Goal: Task Accomplishment & Management: Manage account settings

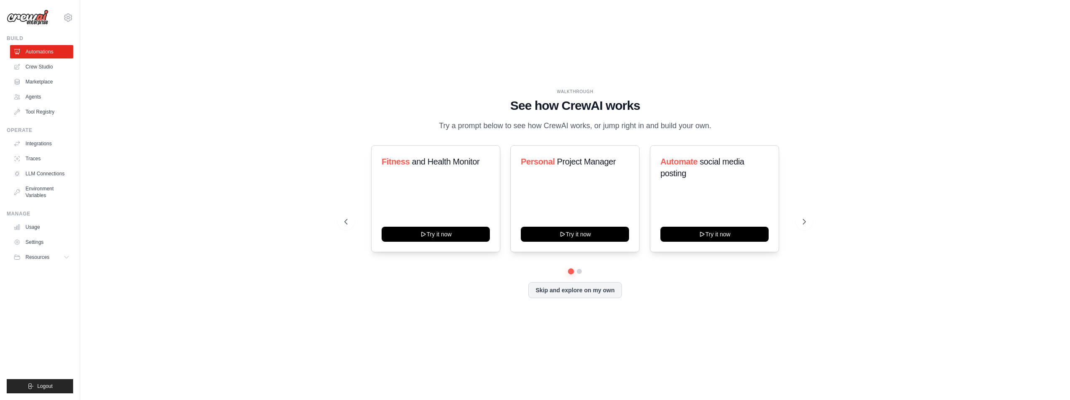
click at [252, 237] on div "WALKTHROUGH See how [PERSON_NAME] works Try a prompt below to see how [PERSON_N…" at bounding box center [575, 200] width 963 height 384
click at [800, 222] on button at bounding box center [804, 222] width 17 height 17
click at [573, 291] on button "Skip and explore on my own" at bounding box center [574, 290] width 93 height 16
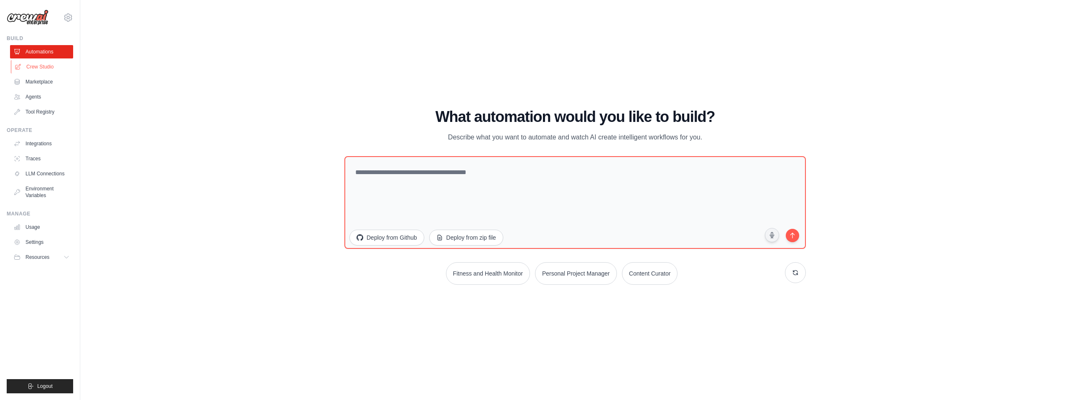
click at [37, 69] on link "Crew Studio" at bounding box center [42, 66] width 63 height 13
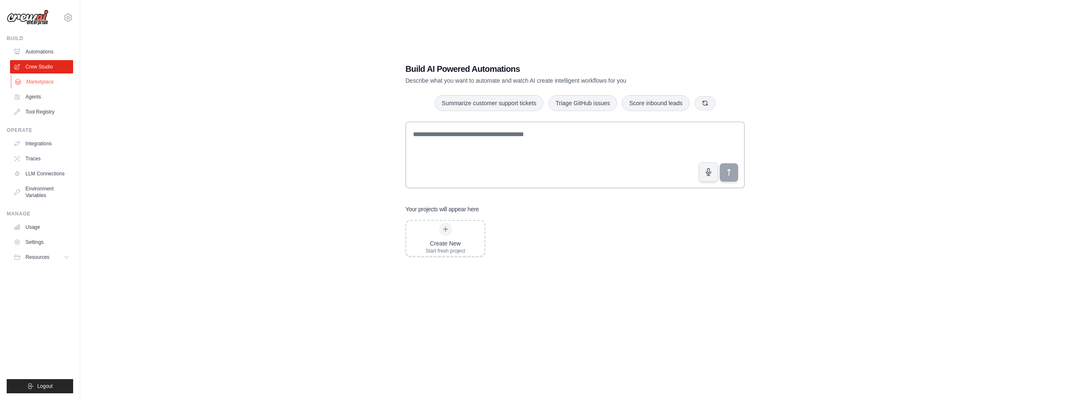
click at [41, 84] on link "Marketplace" at bounding box center [42, 81] width 63 height 13
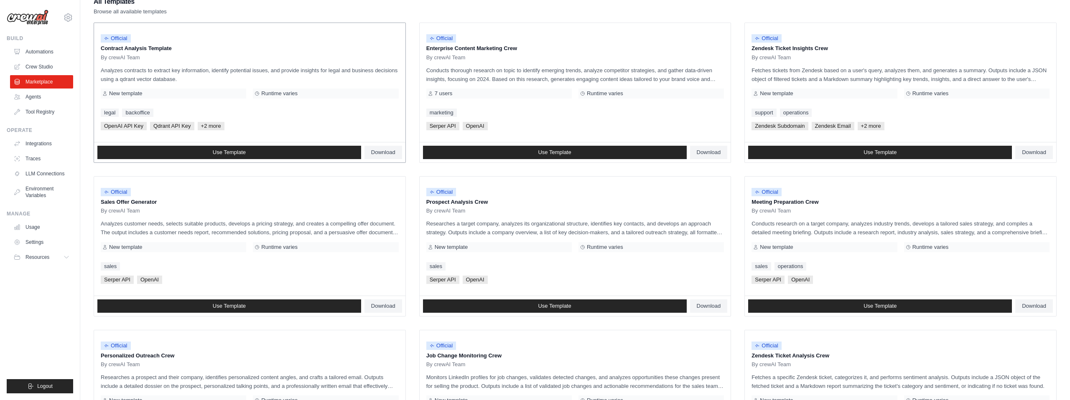
scroll to position [126, 0]
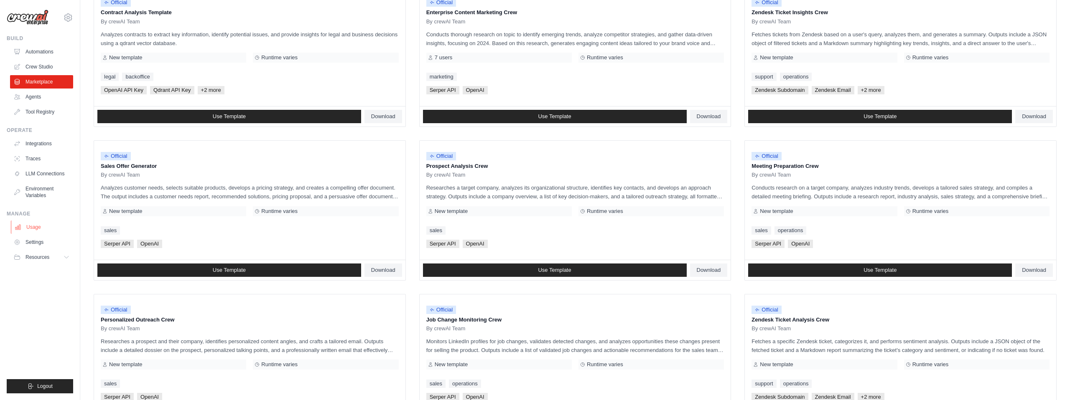
click at [38, 228] on link "Usage" at bounding box center [42, 227] width 63 height 13
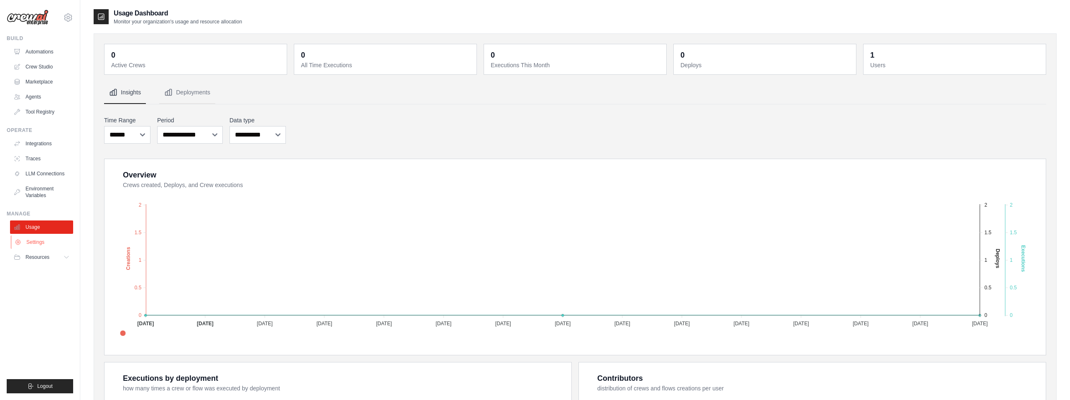
click at [38, 243] on link "Settings" at bounding box center [42, 242] width 63 height 13
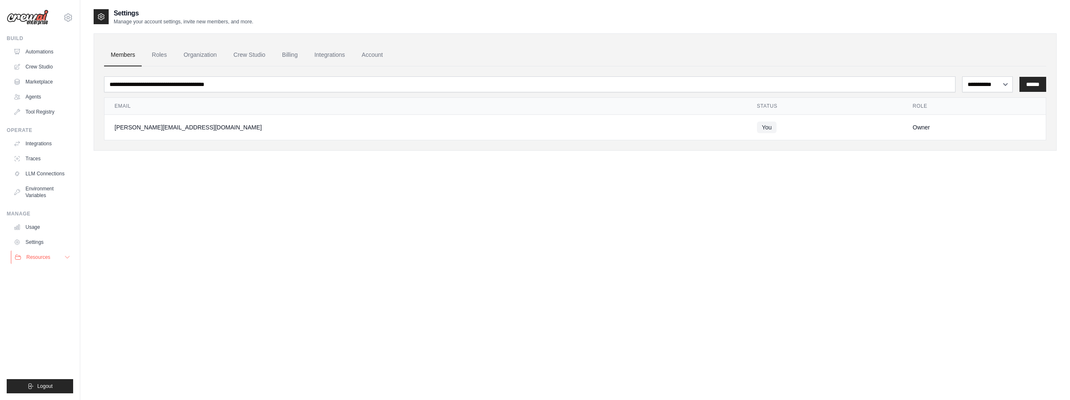
click at [44, 259] on span "Resources" at bounding box center [38, 257] width 24 height 7
click at [37, 242] on link "Settings" at bounding box center [42, 242] width 63 height 13
click at [45, 258] on span "Resources" at bounding box center [38, 257] width 24 height 7
click at [41, 67] on link "Crew Studio" at bounding box center [42, 66] width 63 height 13
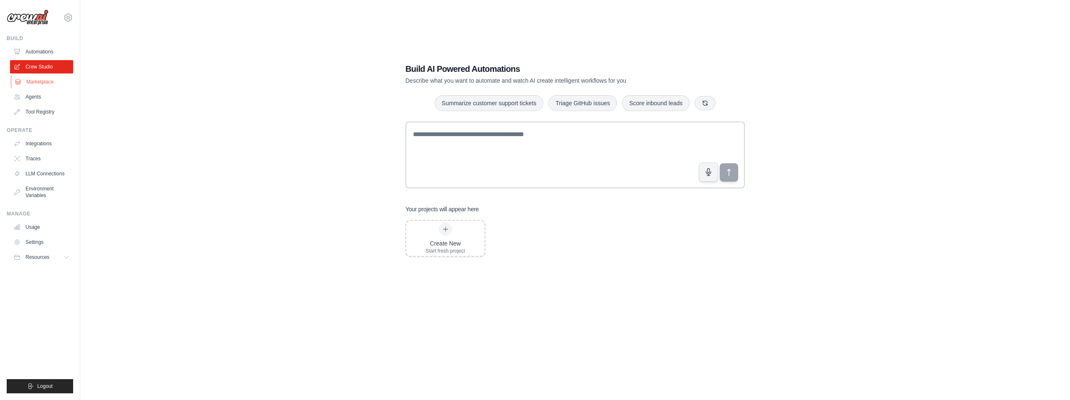
click at [41, 83] on link "Marketplace" at bounding box center [42, 81] width 63 height 13
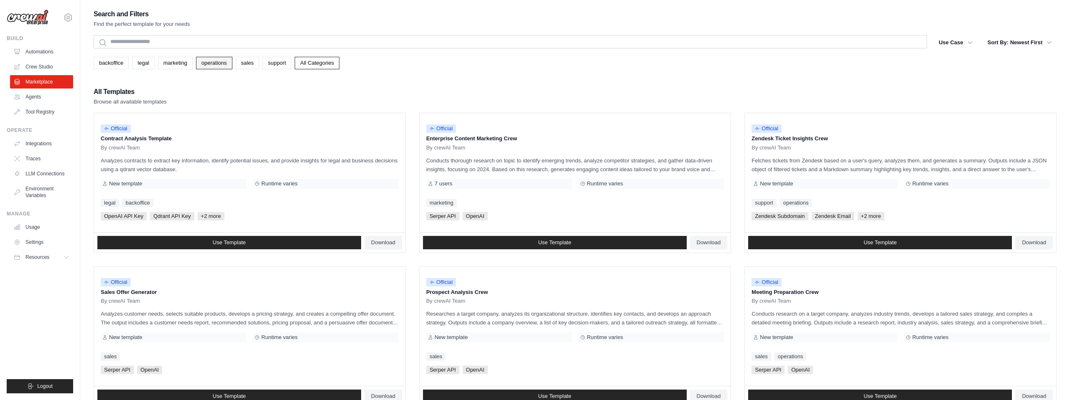
click at [213, 65] on link "operations" at bounding box center [214, 63] width 36 height 13
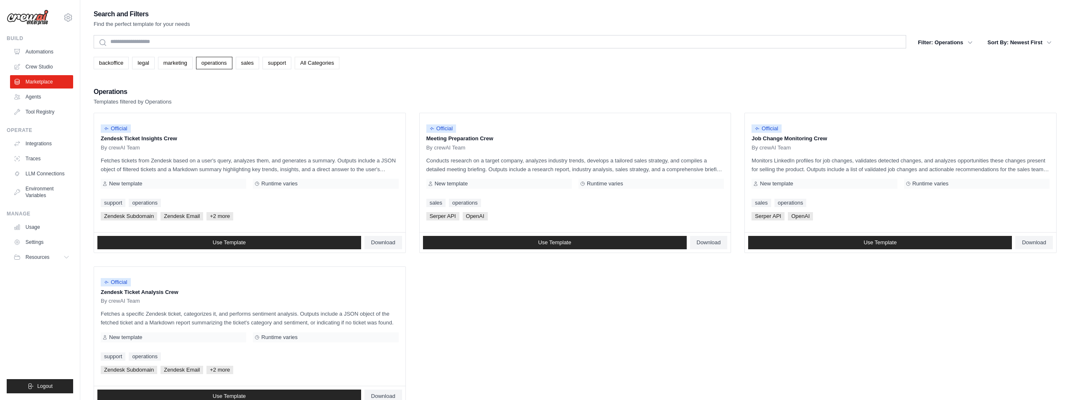
click at [306, 61] on link "All Categories" at bounding box center [317, 63] width 45 height 13
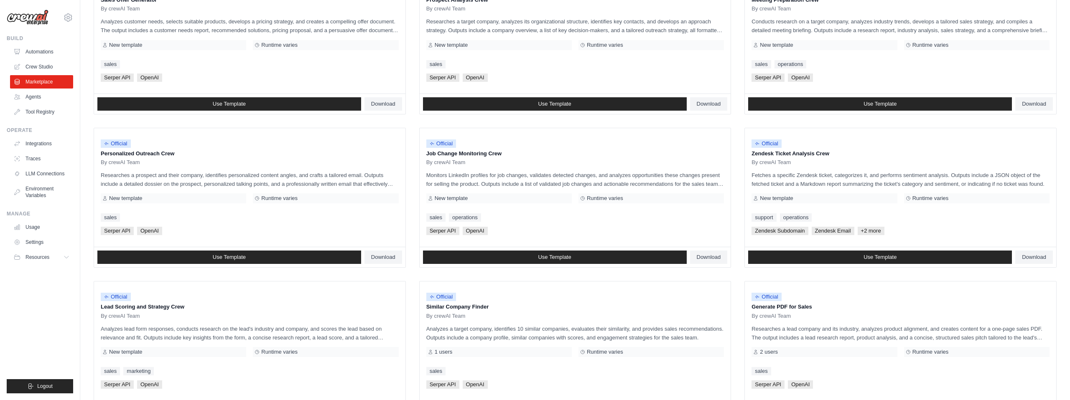
scroll to position [374, 0]
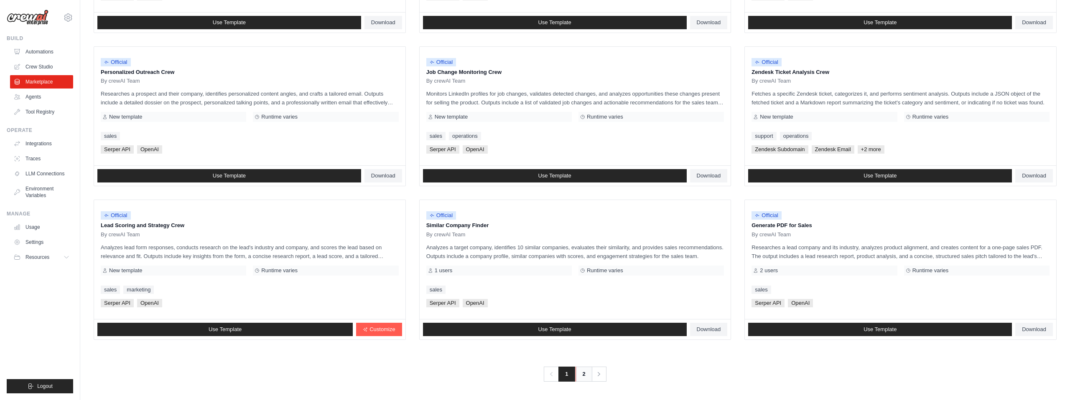
click at [583, 374] on link "2" at bounding box center [584, 374] width 17 height 15
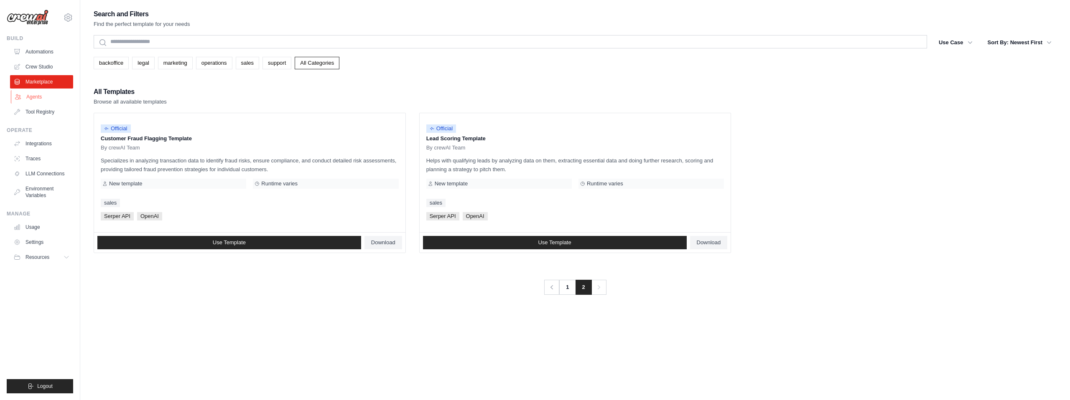
click at [36, 97] on link "Agents" at bounding box center [42, 96] width 63 height 13
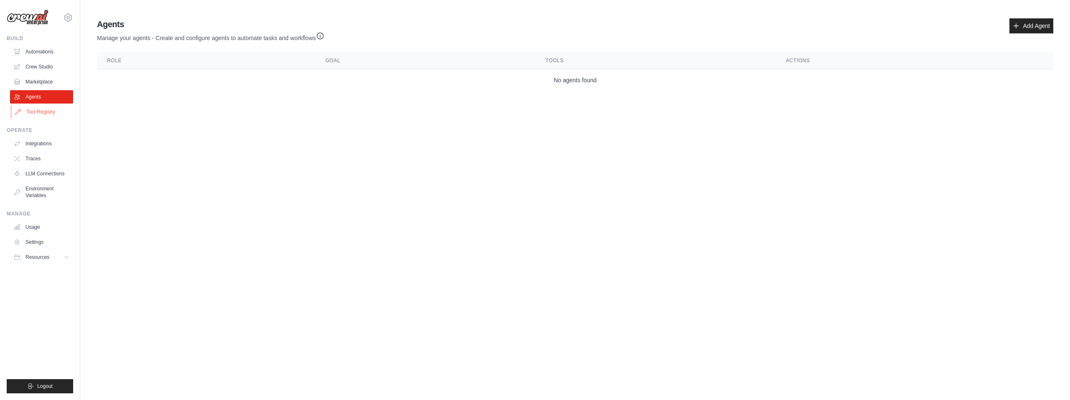
click at [33, 108] on link "Tool Registry" at bounding box center [42, 111] width 63 height 13
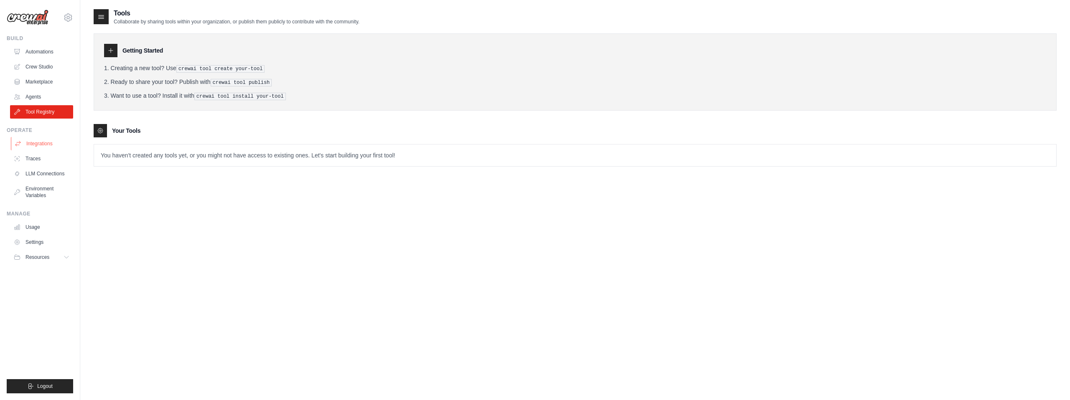
click at [33, 141] on link "Integrations" at bounding box center [42, 143] width 63 height 13
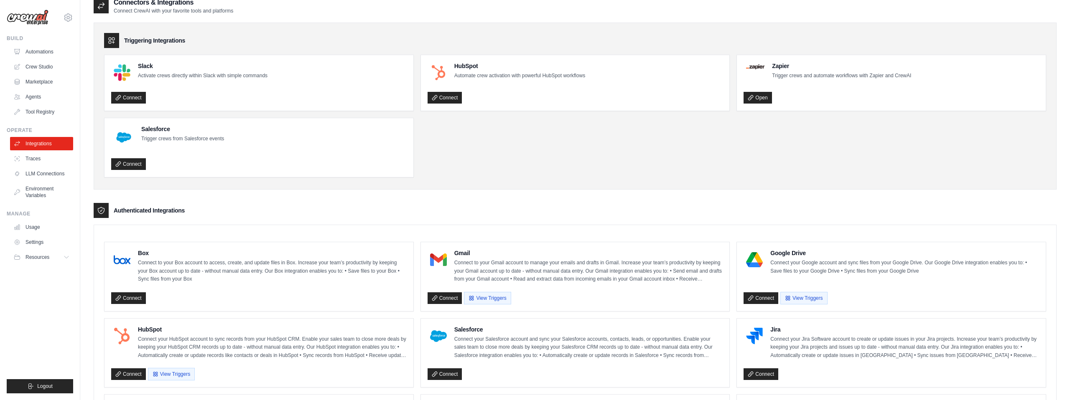
scroll to position [7, 0]
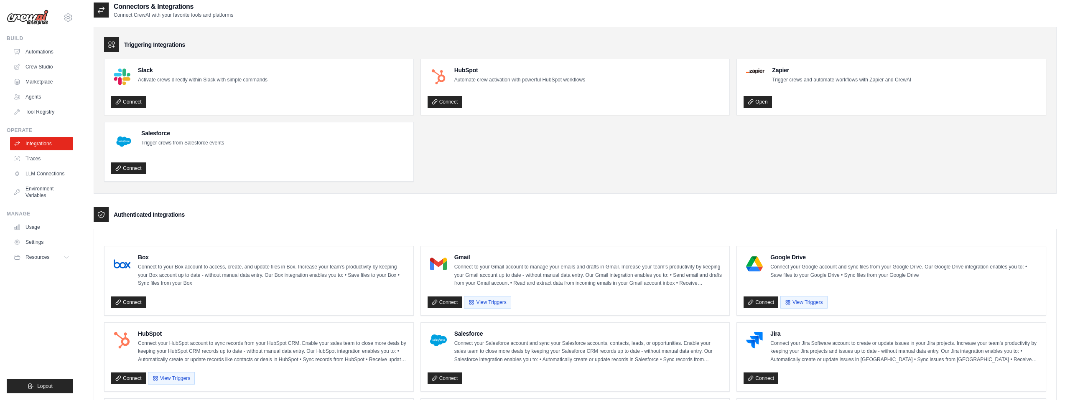
click at [150, 68] on h4 "Slack" at bounding box center [203, 70] width 130 height 8
click at [135, 99] on link "Connect" at bounding box center [128, 102] width 35 height 12
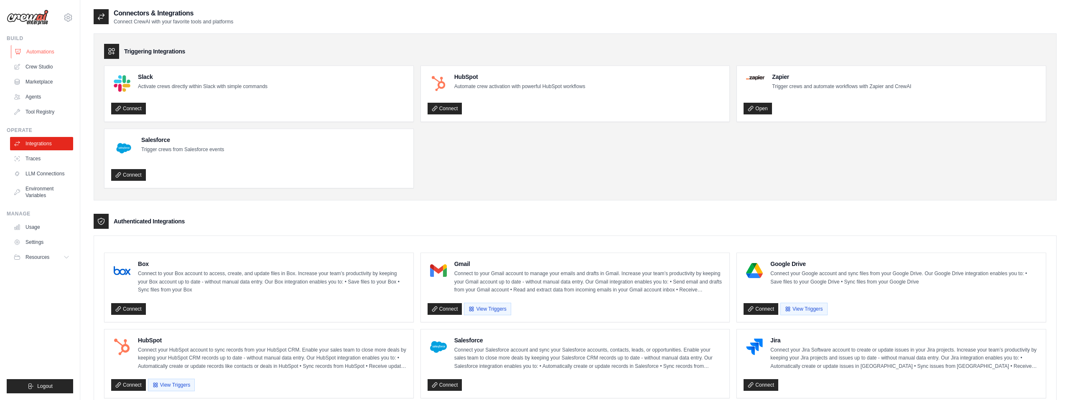
click at [41, 52] on link "Automations" at bounding box center [42, 51] width 63 height 13
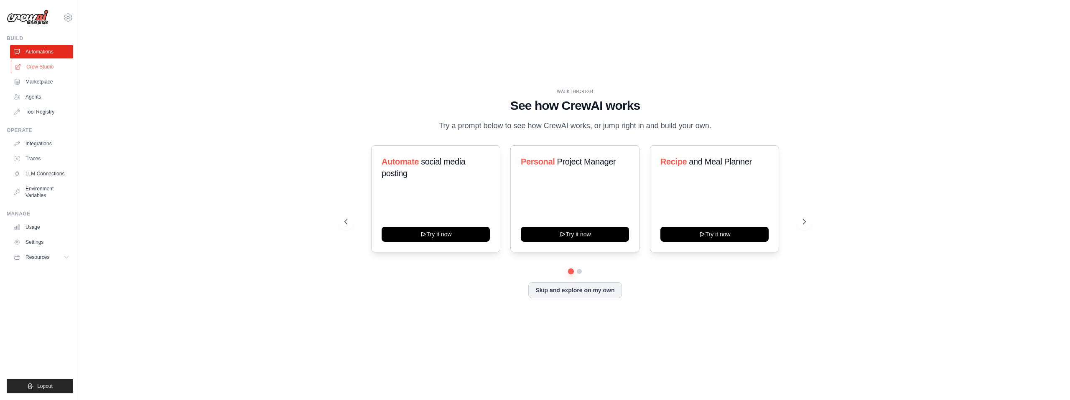
click at [27, 69] on link "Crew Studio" at bounding box center [42, 66] width 63 height 13
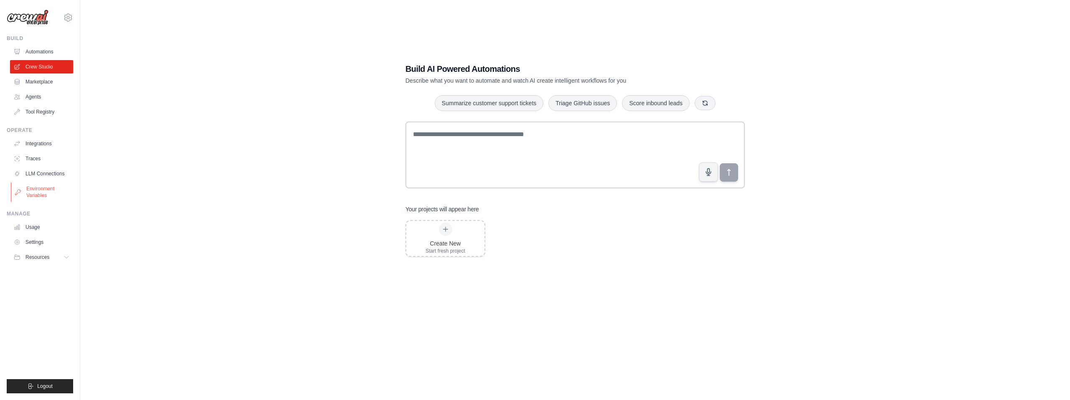
click at [46, 191] on link "Environment Variables" at bounding box center [42, 192] width 63 height 20
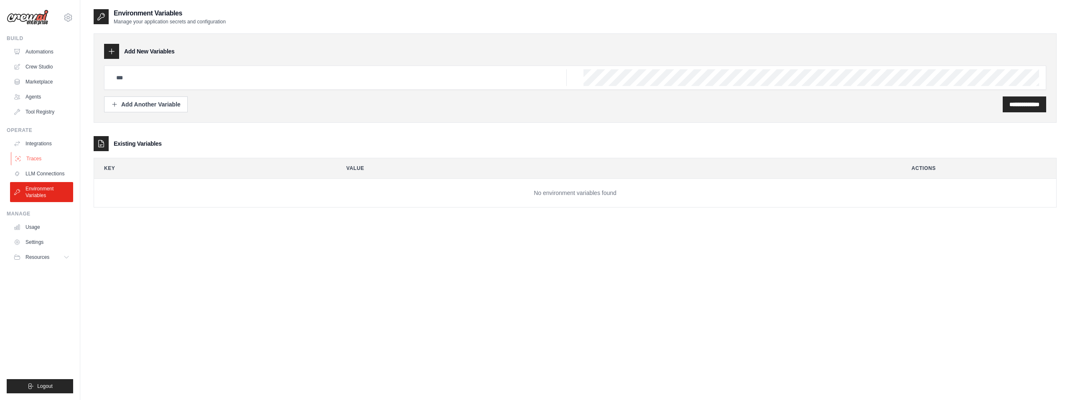
click at [36, 158] on link "Traces" at bounding box center [42, 158] width 63 height 13
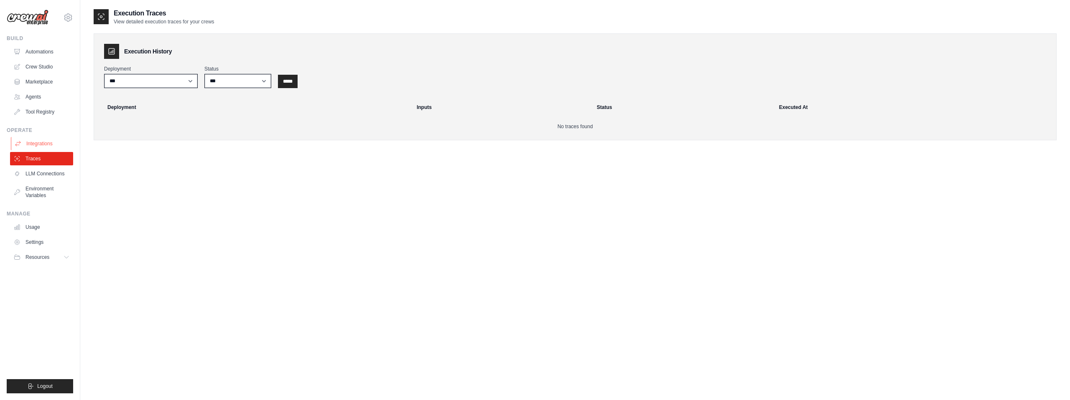
click at [38, 148] on link "Integrations" at bounding box center [42, 143] width 63 height 13
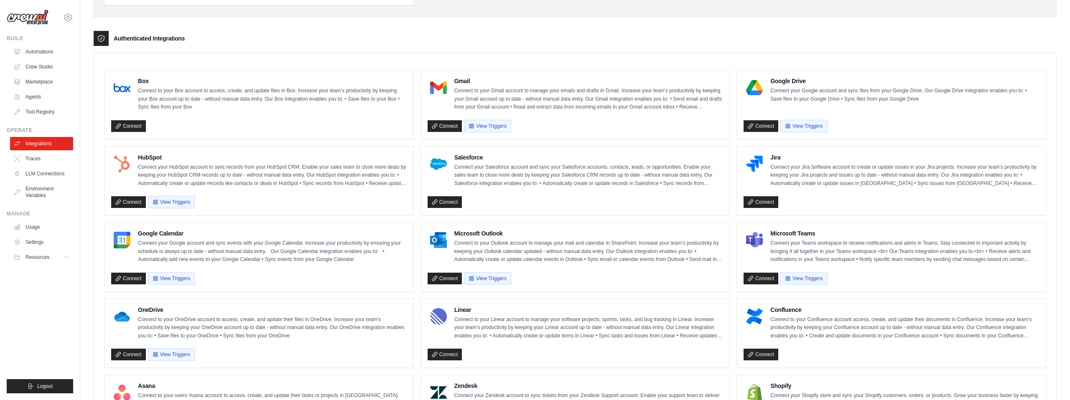
scroll to position [103, 0]
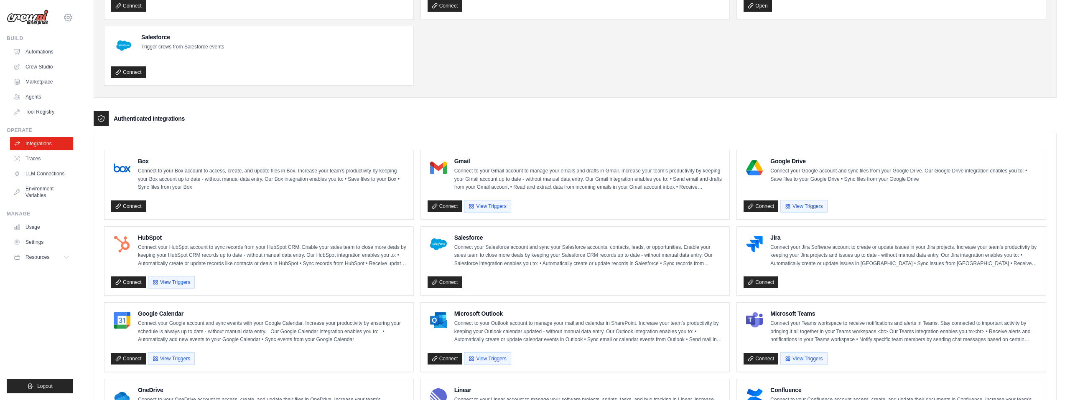
click at [69, 18] on icon at bounding box center [68, 18] width 10 height 10
click at [48, 57] on link "Settings" at bounding box center [68, 56] width 74 height 15
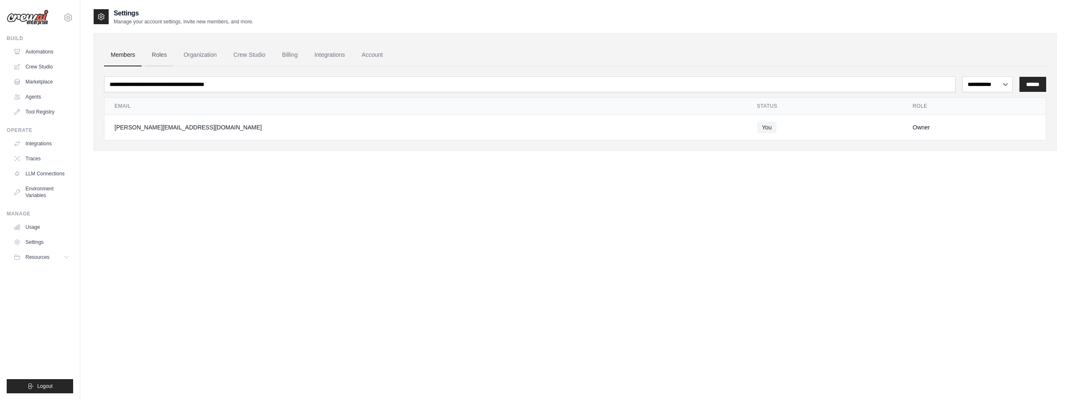
click at [158, 58] on link "Roles" at bounding box center [159, 55] width 28 height 23
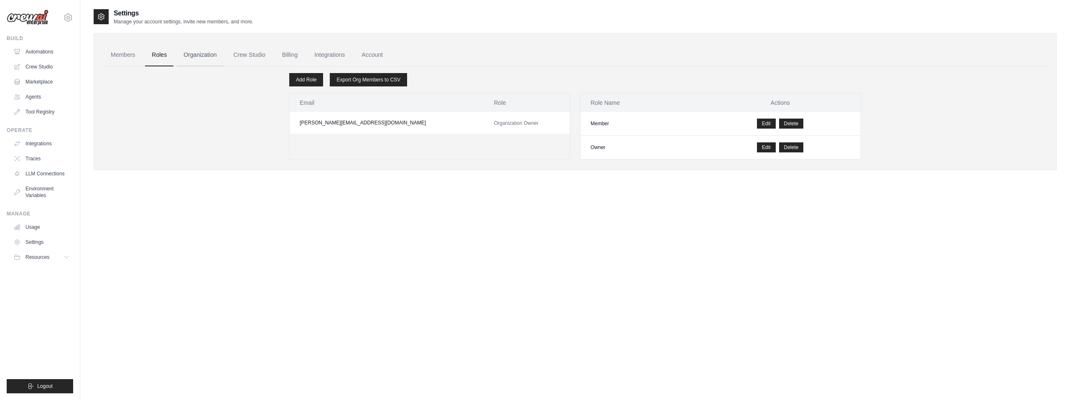
click at [187, 53] on link "Organization" at bounding box center [200, 55] width 46 height 23
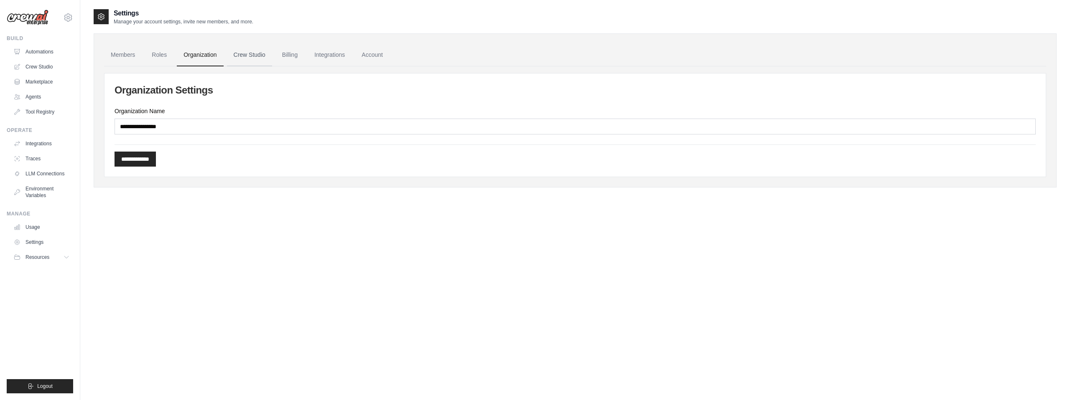
click at [250, 55] on link "Crew Studio" at bounding box center [249, 55] width 45 height 23
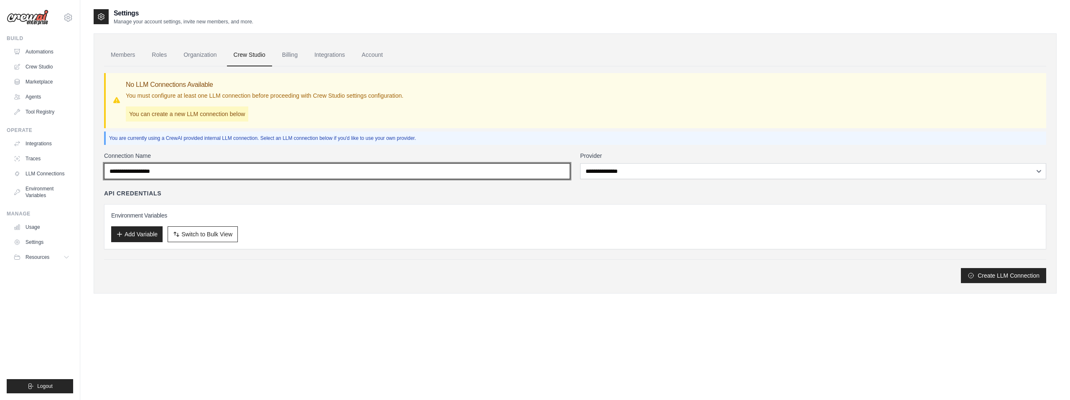
click at [225, 173] on input "Connection Name" at bounding box center [337, 171] width 466 height 16
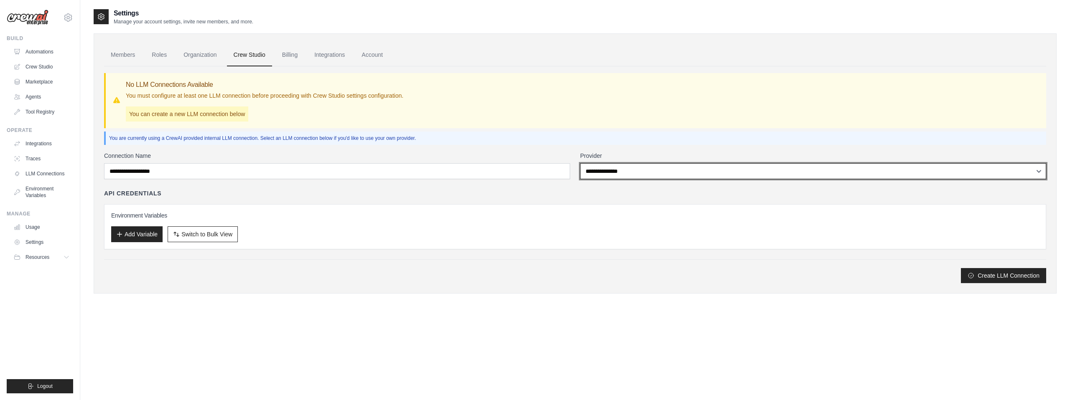
click at [619, 176] on select "**********" at bounding box center [813, 171] width 466 height 16
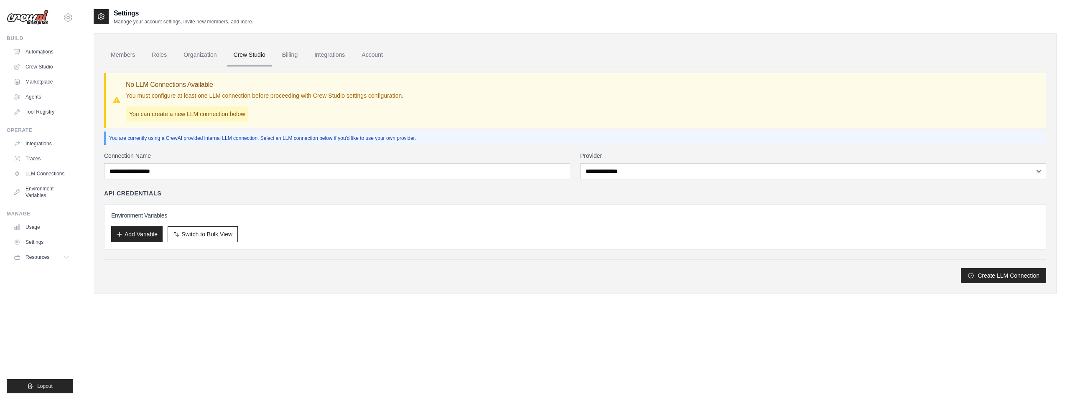
click at [476, 189] on div "API Credentials" at bounding box center [575, 193] width 942 height 8
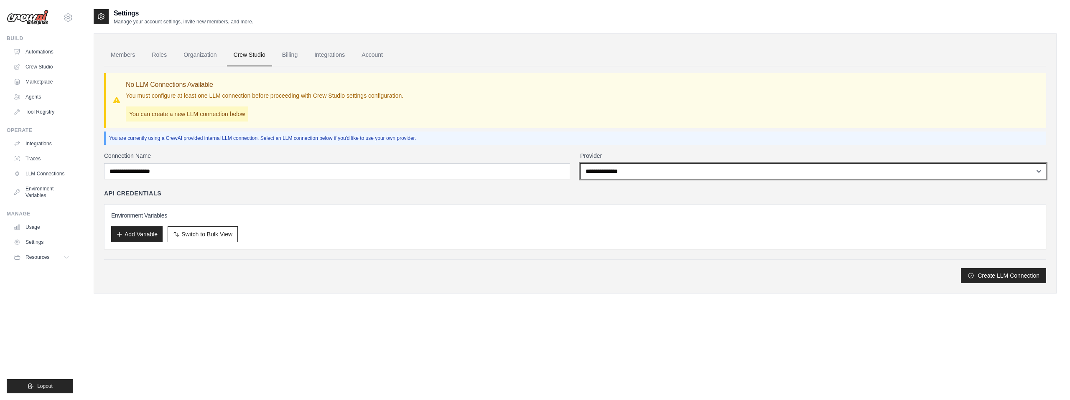
click at [612, 176] on select "**********" at bounding box center [813, 171] width 466 height 16
